Goal: Task Accomplishment & Management: Complete application form

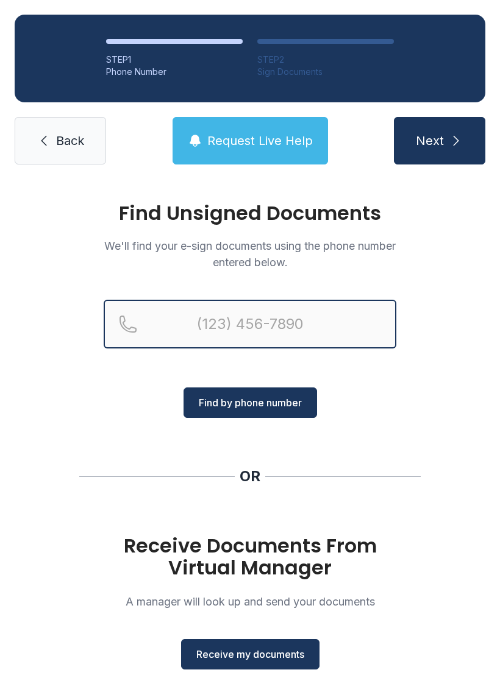
click at [261, 329] on input "Reservation phone number" at bounding box center [250, 324] width 293 height 49
type input "("
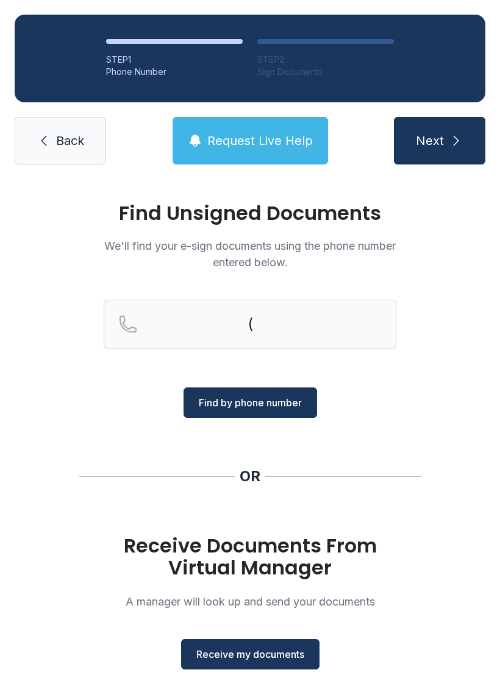
click at [96, 405] on div "Find Unsigned Documents We'll find your e-sign documents using the phone number…" at bounding box center [250, 448] width 500 height 539
click at [266, 653] on span "Receive my documents" at bounding box center [250, 654] width 108 height 15
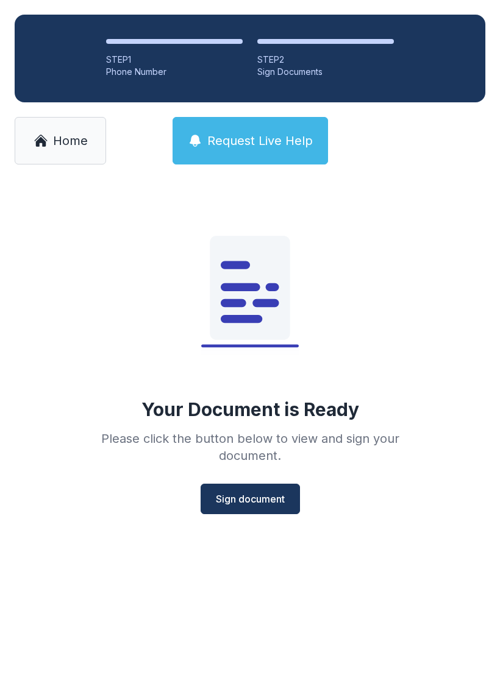
click at [252, 501] on span "Sign document" at bounding box center [250, 499] width 69 height 15
click at [63, 147] on span "Home" at bounding box center [70, 140] width 35 height 17
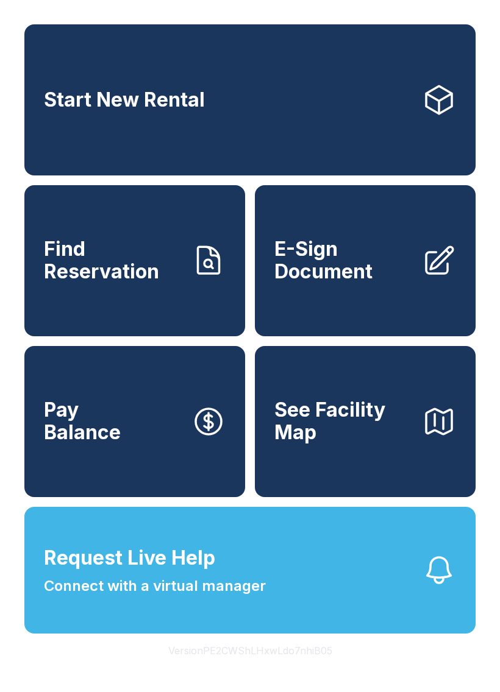
click at [175, 298] on link "Find Reservation" at bounding box center [134, 260] width 221 height 151
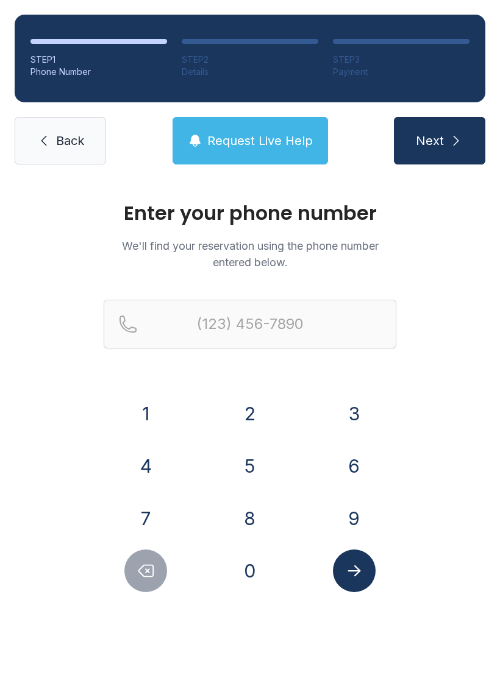
click at [349, 400] on button "3" at bounding box center [354, 413] width 43 height 43
click at [274, 437] on div "1 2 3 4 5 6 7 8 9 0" at bounding box center [250, 492] width 293 height 200
click at [258, 450] on button "5" at bounding box center [250, 466] width 43 height 43
click at [247, 420] on button "2" at bounding box center [250, 413] width 43 height 43
click at [358, 453] on button "6" at bounding box center [354, 466] width 43 height 43
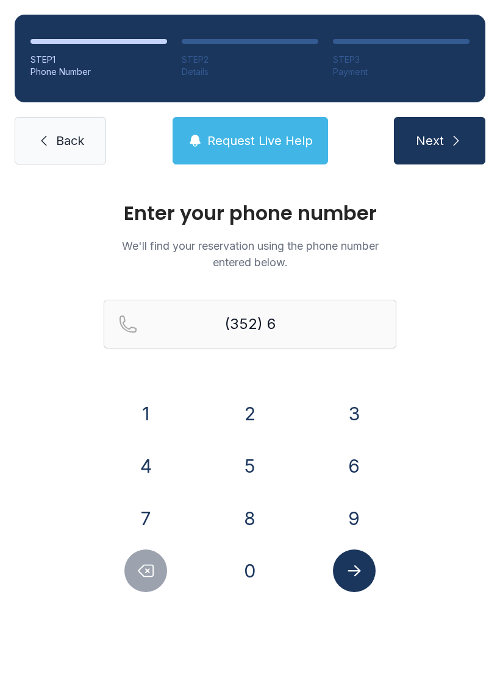
click at [160, 515] on button "7" at bounding box center [145, 518] width 43 height 43
click at [259, 412] on button "2" at bounding box center [250, 413] width 43 height 43
click at [356, 421] on button "3" at bounding box center [354, 413] width 43 height 43
click at [260, 576] on button "0" at bounding box center [250, 571] width 43 height 43
click at [141, 512] on button "7" at bounding box center [145, 518] width 43 height 43
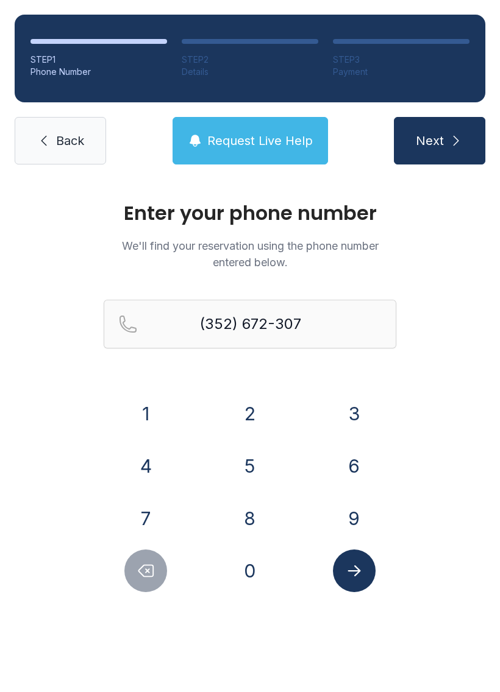
click at [141, 512] on button "7" at bounding box center [145, 518] width 43 height 43
type input "[PHONE_NUMBER]"
click at [353, 566] on icon "Submit lookup form" at bounding box center [354, 571] width 18 height 18
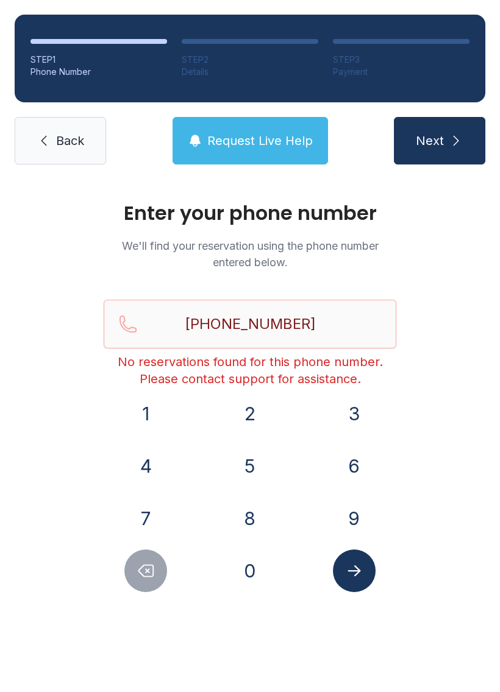
click at [439, 133] on span "Next" at bounding box center [430, 140] width 28 height 17
click at [352, 584] on button "Submit lookup form" at bounding box center [354, 571] width 43 height 43
click at [356, 570] on icon "Submit lookup form" at bounding box center [353, 571] width 13 height 11
click at [80, 153] on link "Back" at bounding box center [60, 141] width 91 height 48
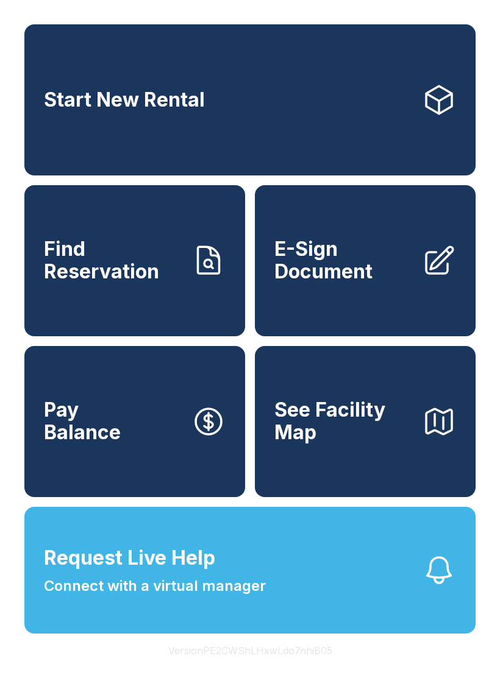
click at [69, 143] on link "Start New Rental" at bounding box center [249, 99] width 451 height 151
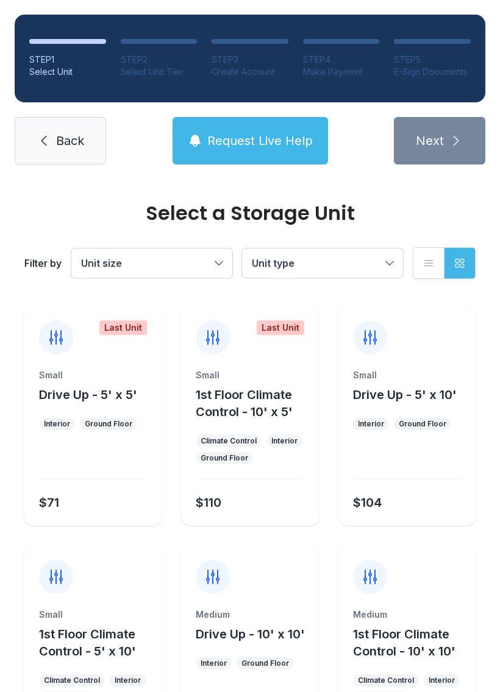
click at [269, 126] on button "Request Live Help" at bounding box center [249, 141] width 155 height 48
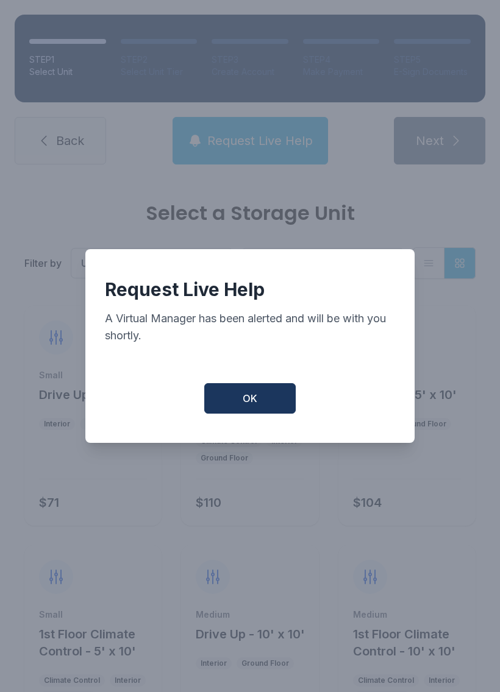
click at [285, 400] on button "OK" at bounding box center [249, 398] width 91 height 30
